Goal: Transaction & Acquisition: Obtain resource

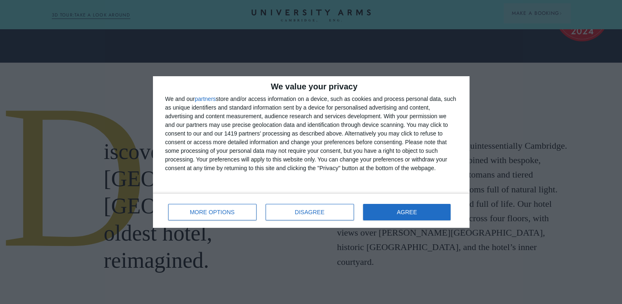
scroll to position [247, 0]
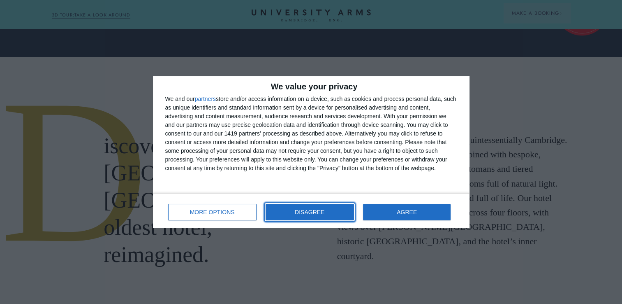
click at [327, 208] on button "DISAGREE" at bounding box center [310, 212] width 88 height 16
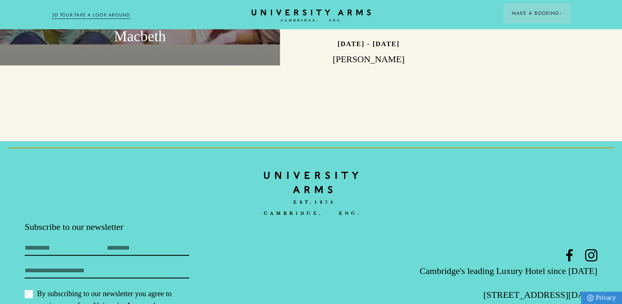
scroll to position [2451, 0]
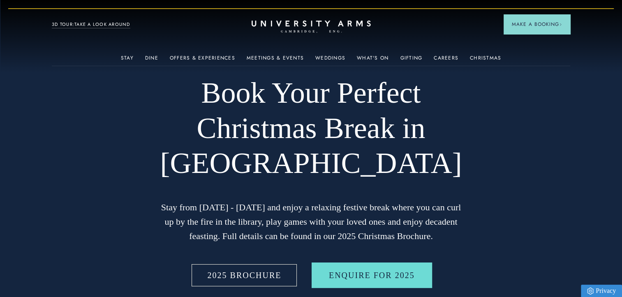
click at [271, 280] on link "2025 BROCHURE" at bounding box center [244, 276] width 109 height 26
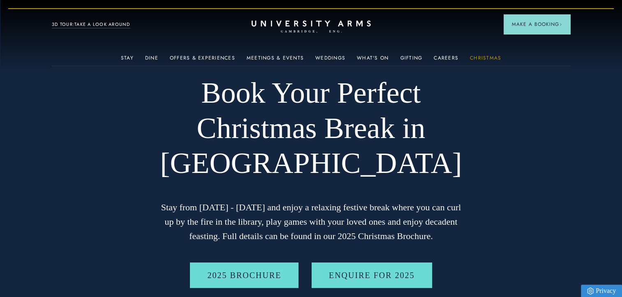
click at [482, 56] on link "Christmas" at bounding box center [485, 60] width 31 height 11
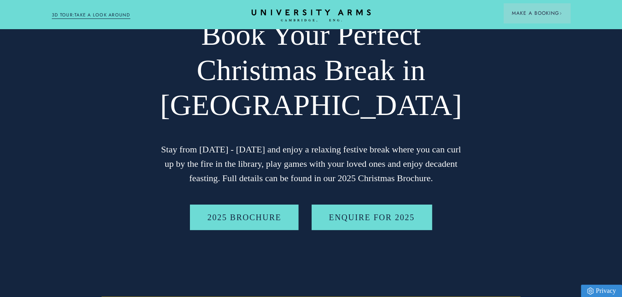
scroll to position [66, 0]
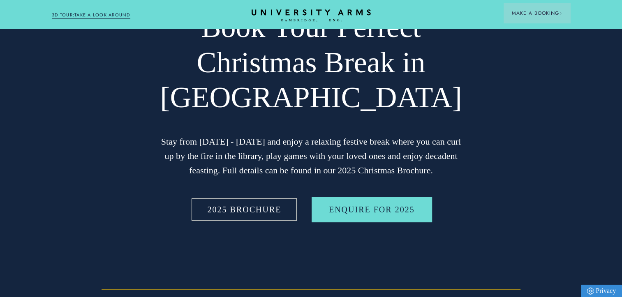
click at [271, 216] on link "2025 BROCHURE" at bounding box center [244, 210] width 109 height 26
click at [274, 210] on link "2025 BROCHURE" at bounding box center [244, 210] width 109 height 26
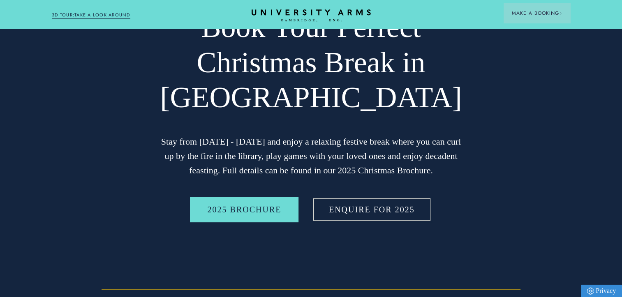
click at [370, 208] on link "Enquire for 2025" at bounding box center [372, 210] width 121 height 26
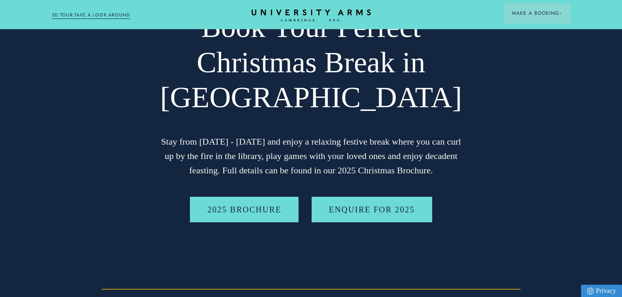
click at [499, 193] on video at bounding box center [311, 116] width 622 height 364
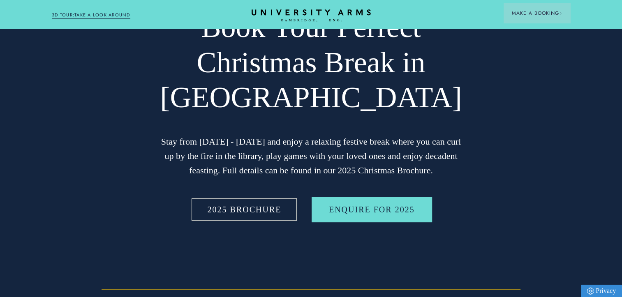
click at [273, 207] on link "2025 BROCHURE" at bounding box center [244, 210] width 109 height 26
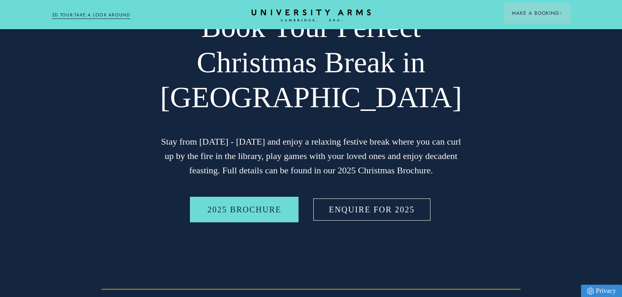
click at [335, 208] on link "Enquire for 2025" at bounding box center [372, 210] width 121 height 26
click at [383, 206] on link "Enquire for 2025" at bounding box center [372, 210] width 121 height 26
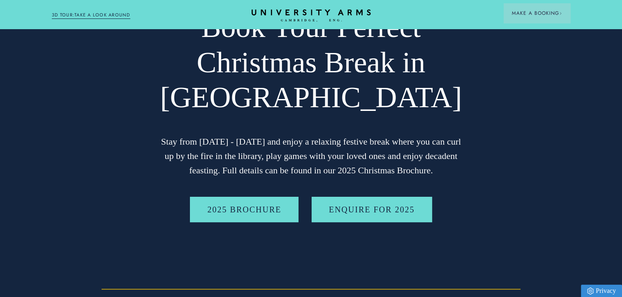
click at [501, 149] on video at bounding box center [311, 116] width 622 height 364
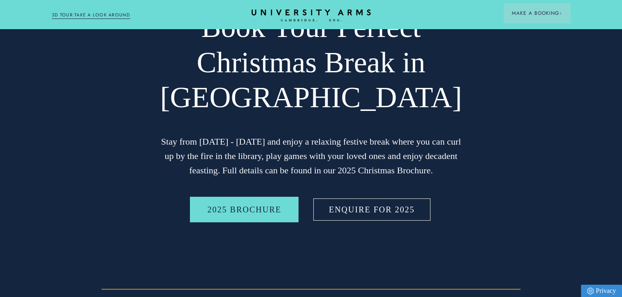
click at [369, 208] on link "Enquire for 2025" at bounding box center [372, 210] width 121 height 26
click at [329, 205] on link "Enquire for 2025" at bounding box center [372, 210] width 121 height 26
